Goal: Navigation & Orientation: Find specific page/section

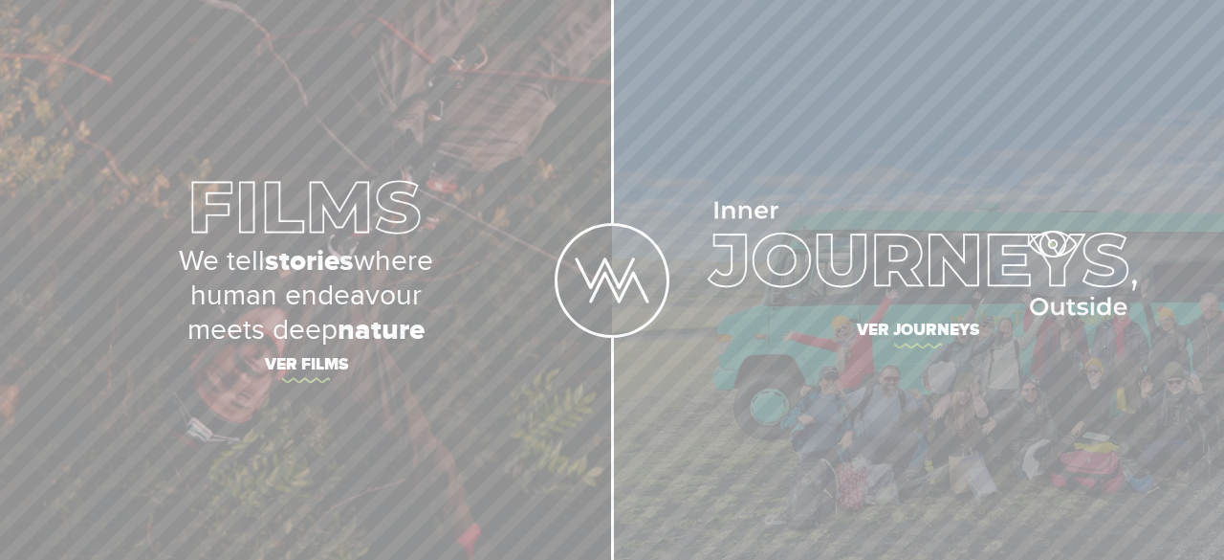
click at [1052, 244] on img at bounding box center [918, 259] width 438 height 114
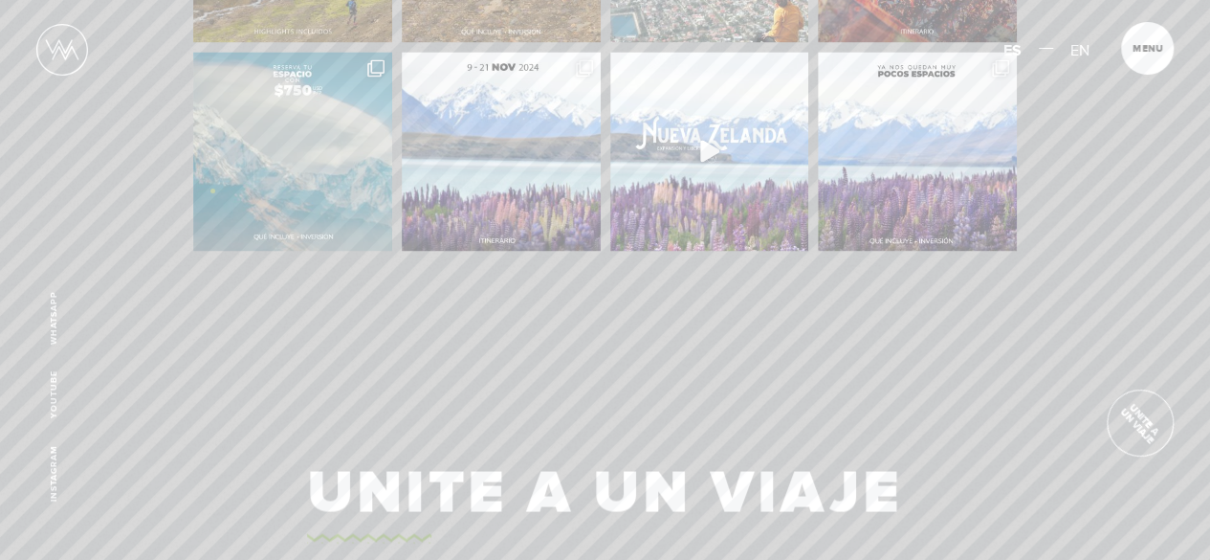
scroll to position [4517, 0]
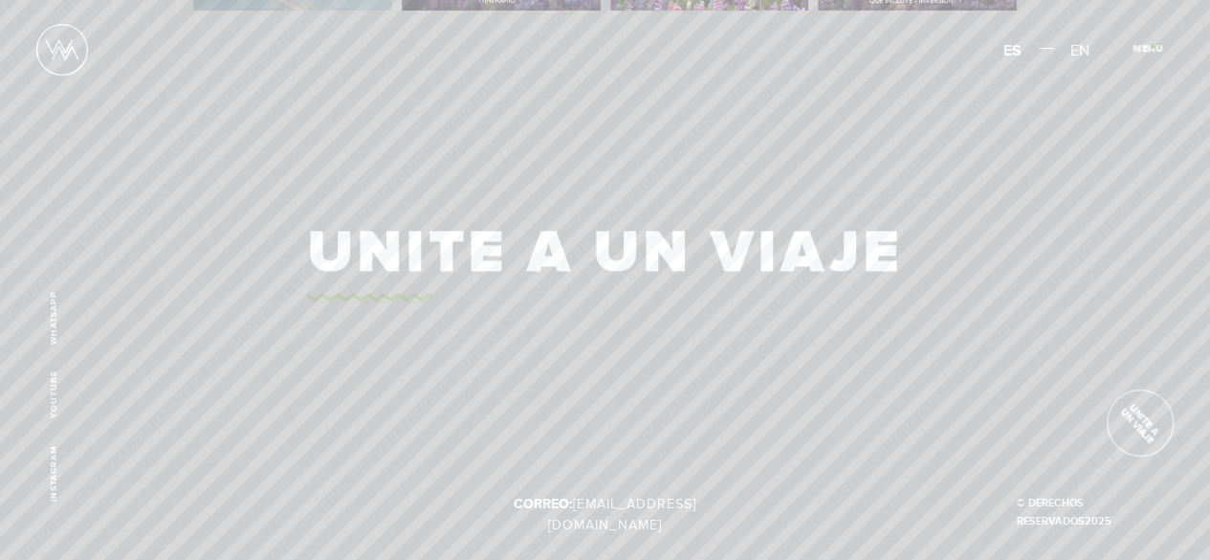
click at [1152, 46] on span "Cerrar" at bounding box center [1158, 54] width 64 height 20
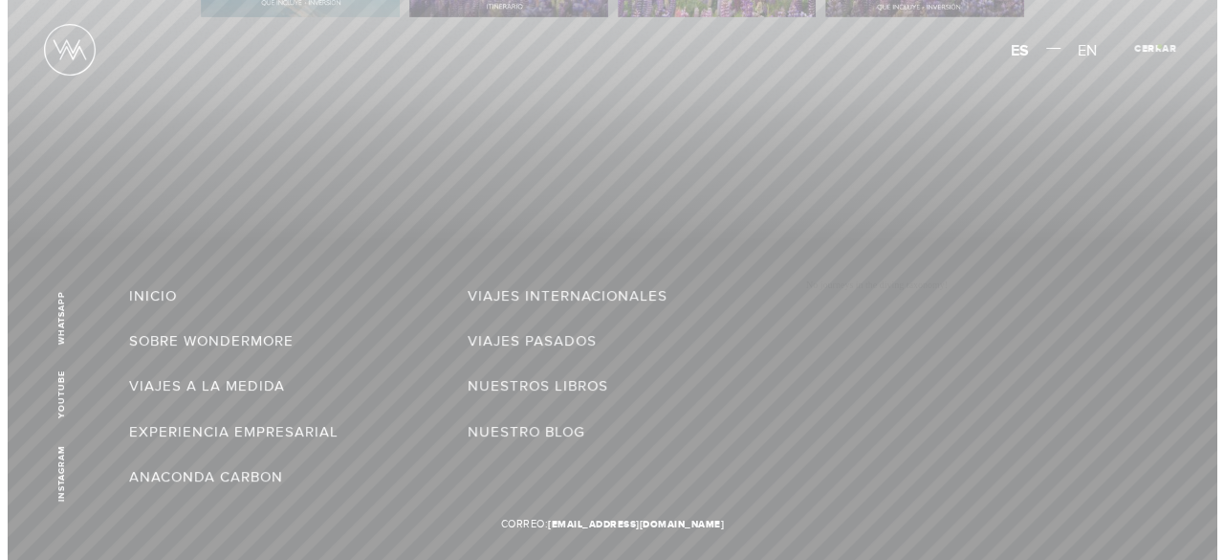
scroll to position [4477, 0]
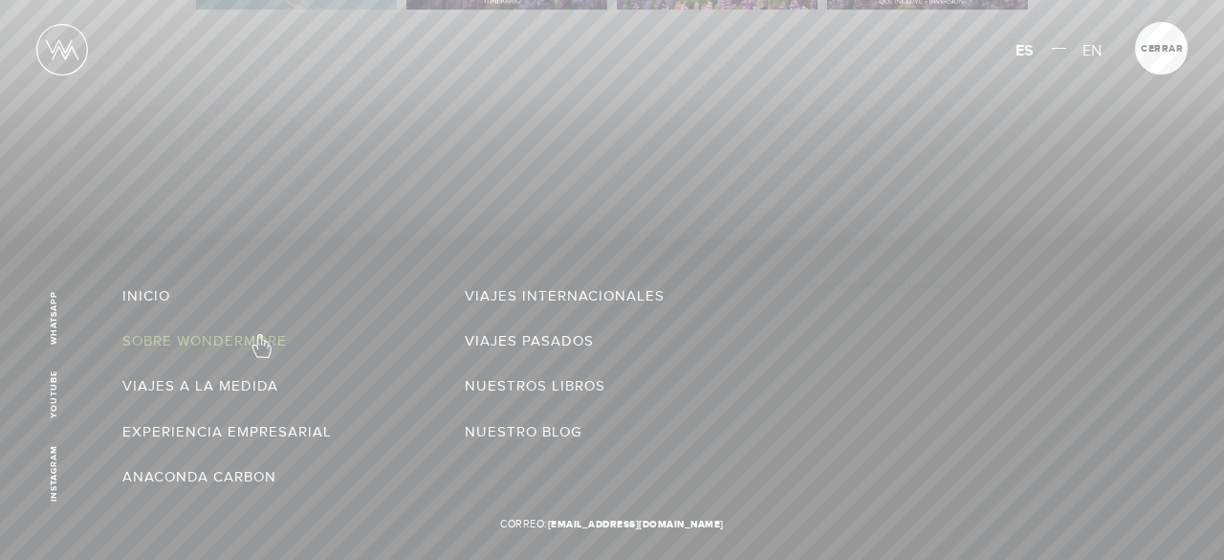
click at [260, 336] on link "Sobre Wondermore" at bounding box center [204, 340] width 165 height 31
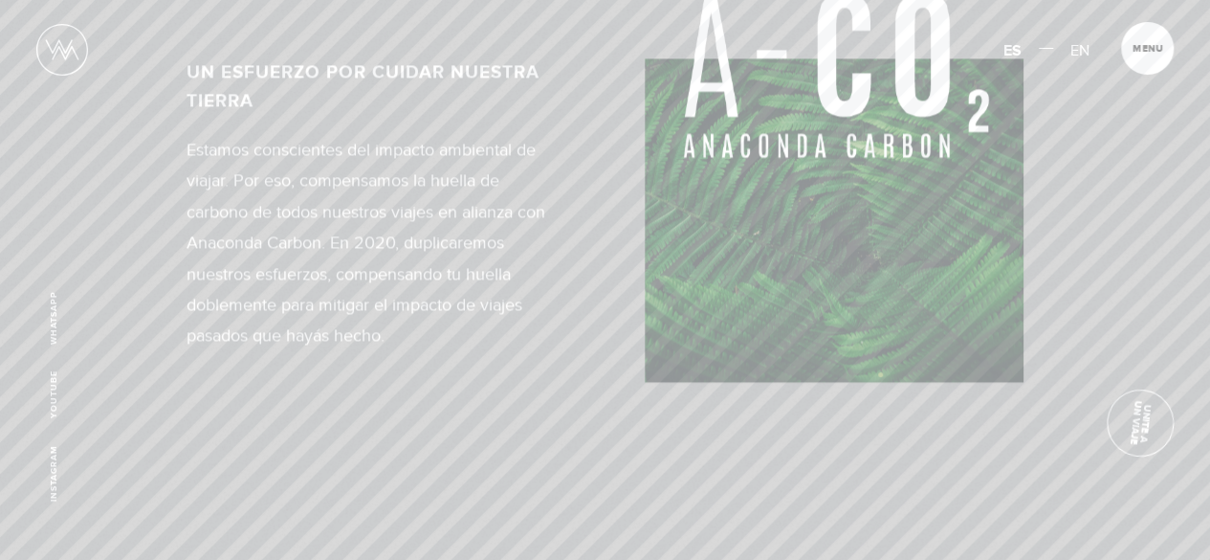
scroll to position [9273, 0]
